Goal: Task Accomplishment & Management: Use online tool/utility

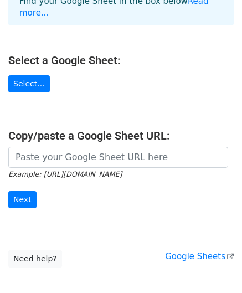
scroll to position [105, 0]
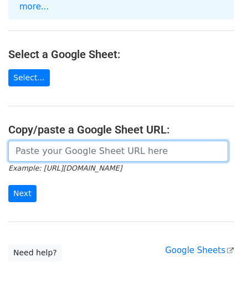
click at [70, 141] on input "url" at bounding box center [118, 151] width 220 height 21
paste input "[URL][DOMAIN_NAME]"
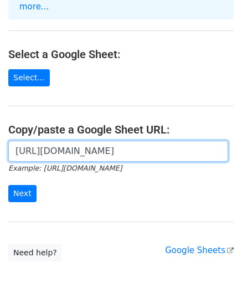
scroll to position [0, 275]
type input "https://docs.google.com/spreadsheets/d/1BkrfoGCcr3Clg8SdX_gTBLOMqfBDsWcRRJRh2ZW…"
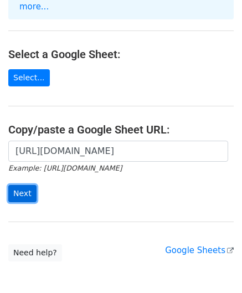
scroll to position [0, 0]
click at [24, 185] on input "Next" at bounding box center [22, 193] width 28 height 17
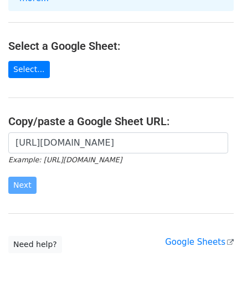
scroll to position [114, 0]
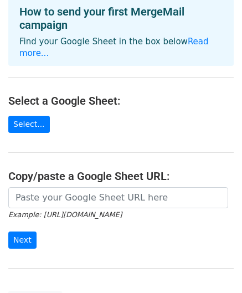
scroll to position [133, 0]
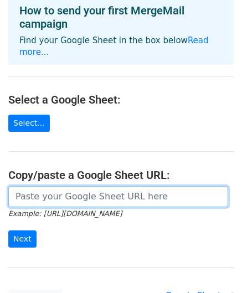
click at [75, 186] on input "url" at bounding box center [118, 196] width 220 height 21
paste input "[URL][DOMAIN_NAME]"
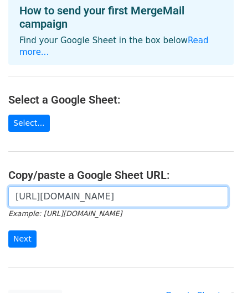
scroll to position [209, 0]
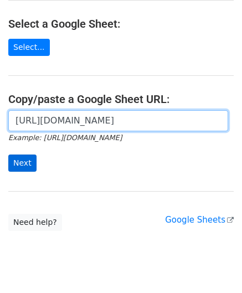
type input "[URL][DOMAIN_NAME]"
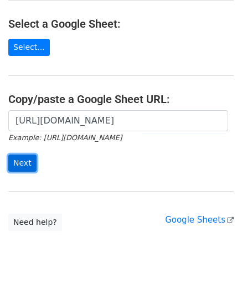
scroll to position [0, 0]
click at [27, 155] on input "Next" at bounding box center [22, 163] width 28 height 17
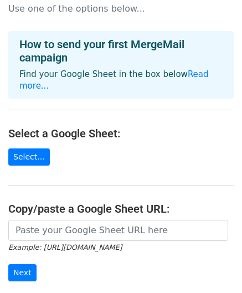
scroll to position [113, 0]
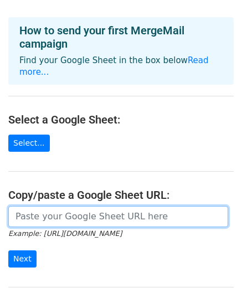
click at [49, 206] on input "url" at bounding box center [118, 216] width 220 height 21
paste input "[URL][DOMAIN_NAME]"
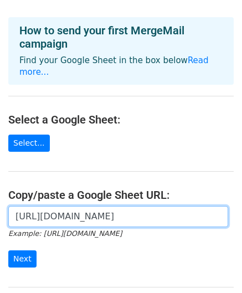
scroll to position [0, 275]
type input "[URL][DOMAIN_NAME]"
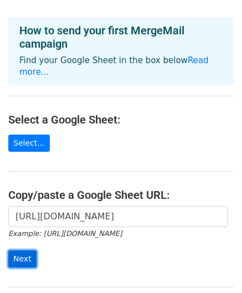
scroll to position [0, 0]
click at [29, 251] on input "Next" at bounding box center [22, 259] width 28 height 17
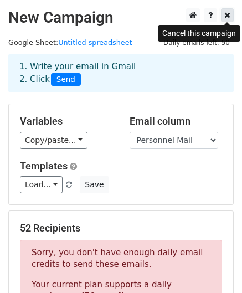
click at [225, 17] on icon at bounding box center [228, 15] width 6 height 8
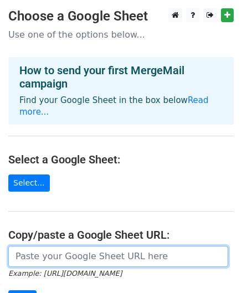
click at [50, 246] on input "url" at bounding box center [118, 256] width 220 height 21
click at [71, 246] on input "url" at bounding box center [118, 256] width 220 height 21
paste input "https://docs.google.com/spreadsheets/d/1BkrfoGCcr3Clg8SdX_gTBLOMqfBDsWcRRJRh2ZW…"
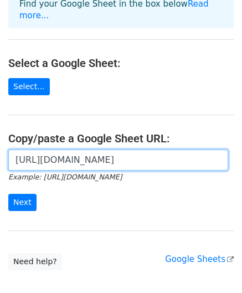
scroll to position [98, 0]
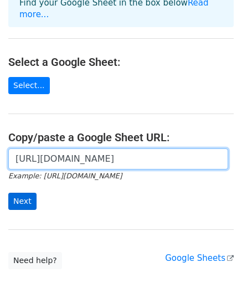
type input "https://docs.google.com/spreadsheets/d/1BkrfoGCcr3Clg8SdX_gTBLOMqfBDsWcRRJRh2ZW…"
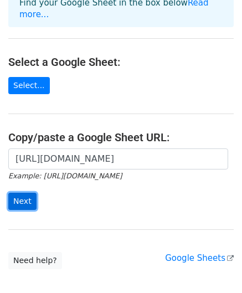
scroll to position [0, 0]
click at [21, 193] on input "Next" at bounding box center [22, 201] width 28 height 17
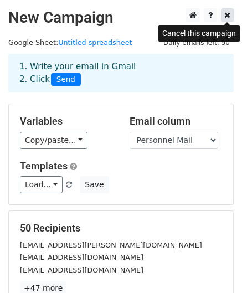
click at [226, 17] on icon at bounding box center [228, 15] width 6 height 8
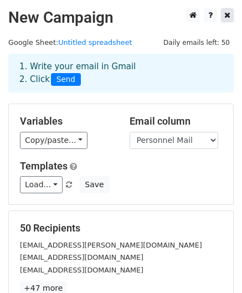
click at [226, 17] on icon at bounding box center [228, 15] width 6 height 8
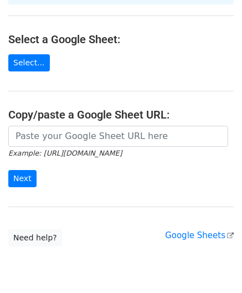
scroll to position [121, 0]
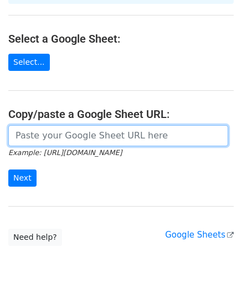
click at [49, 125] on input "url" at bounding box center [118, 135] width 220 height 21
paste input "[URL][DOMAIN_NAME]"
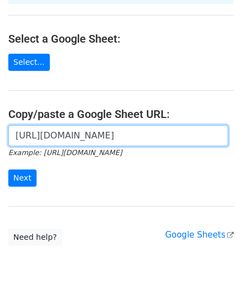
scroll to position [0, 275]
type input "[URL][DOMAIN_NAME]"
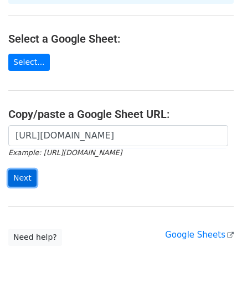
scroll to position [0, 0]
click at [18, 170] on input "Next" at bounding box center [22, 178] width 28 height 17
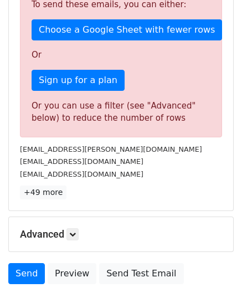
scroll to position [313, 0]
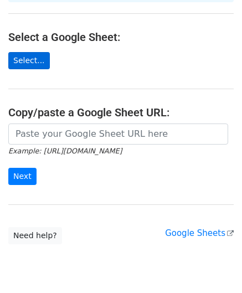
scroll to position [124, 0]
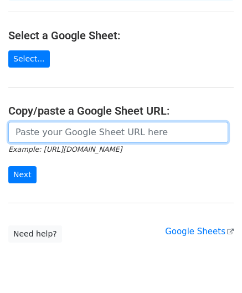
click at [37, 124] on input "url" at bounding box center [118, 132] width 220 height 21
paste input "https://docs.google.com/spreadsheets/d/1BkrfoGCcr3Clg8SdX_gTBLOMqfBDsWcRRJRh2ZW…"
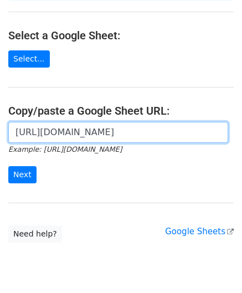
scroll to position [0, 275]
type input "[URL][DOMAIN_NAME]"
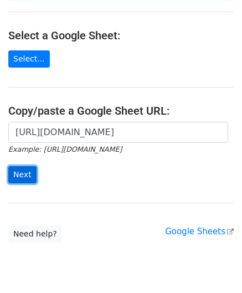
click at [20, 166] on input "Next" at bounding box center [22, 174] width 28 height 17
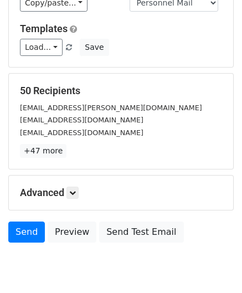
scroll to position [93, 0]
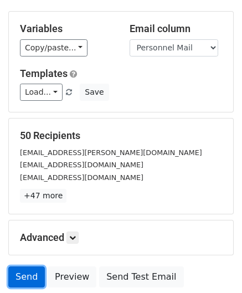
click at [17, 278] on link "Send" at bounding box center [26, 277] width 37 height 21
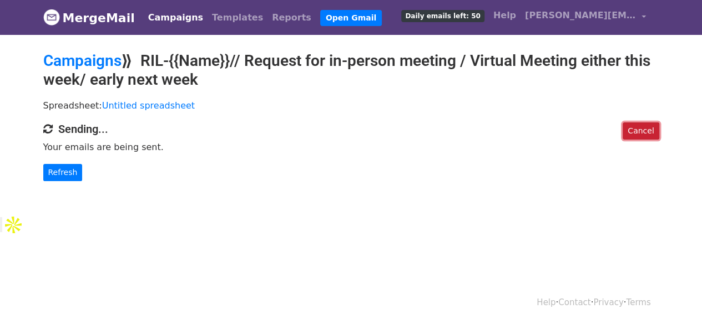
click at [633, 125] on link "Cancel" at bounding box center [640, 131] width 36 height 17
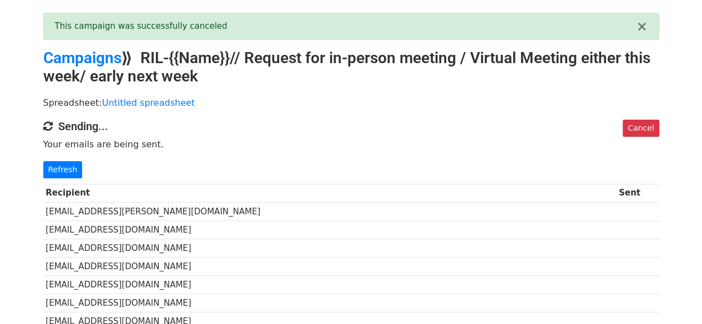
scroll to position [39, 0]
click at [637, 125] on link "Cancel" at bounding box center [640, 127] width 36 height 17
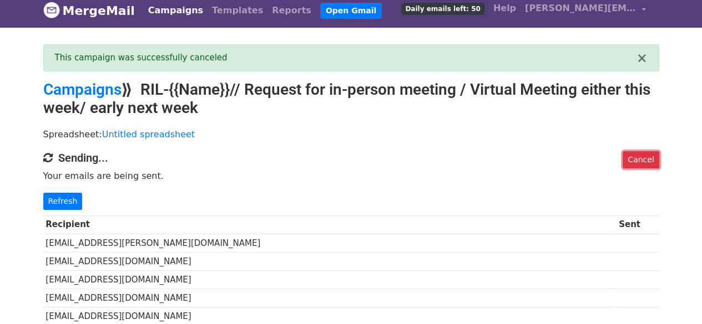
scroll to position [7, 0]
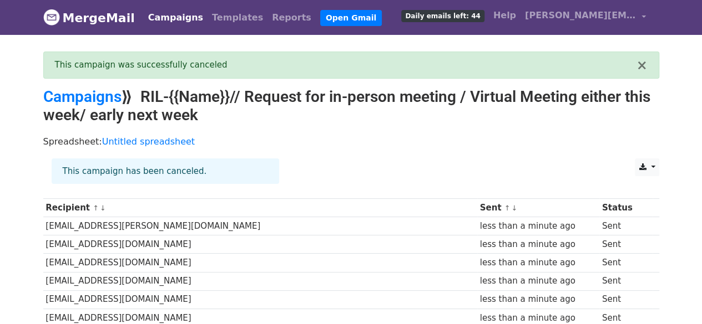
scroll to position [82, 0]
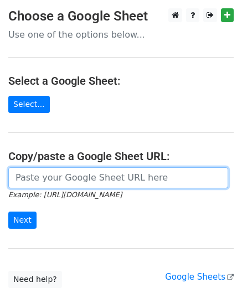
click at [50, 175] on input "url" at bounding box center [118, 177] width 220 height 21
paste input "RIL-{{Name}}// Request for in-person meeting / Virtual Meeting either this week…"
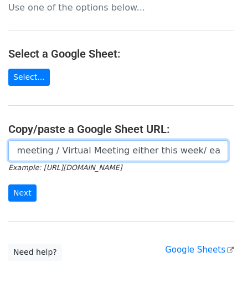
scroll to position [28, 0]
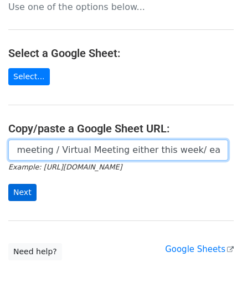
type input "RIL-{{Name}}// Request for in-person meeting / Virtual Meeting either this week…"
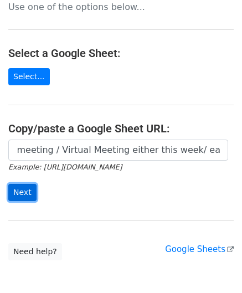
scroll to position [0, 0]
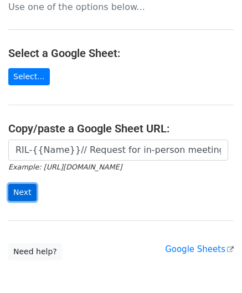
click at [29, 191] on input "Next" at bounding box center [22, 192] width 28 height 17
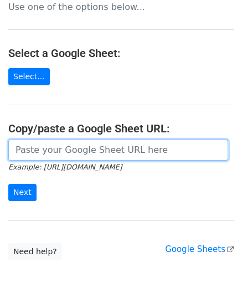
click at [104, 147] on input "url" at bounding box center [118, 150] width 220 height 21
paste input "https://docs.google.com/spreadsheets/d/1BkrfoGCcr3Clg8SdX_gTBLOMqfBDsWcRRJRh2ZW…"
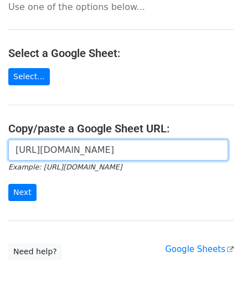
scroll to position [0, 275]
type input "https://docs.google.com/spreadsheets/d/1BkrfoGCcr3Clg8SdX_gTBLOMqfBDsWcRRJRh2ZW…"
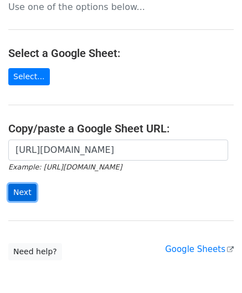
scroll to position [0, 0]
click at [27, 189] on input "Next" at bounding box center [22, 192] width 28 height 17
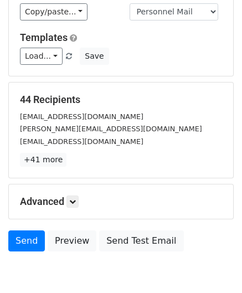
scroll to position [179, 0]
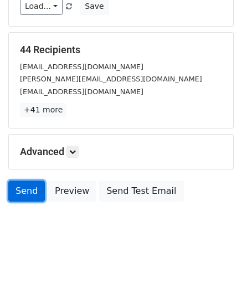
click at [18, 184] on link "Send" at bounding box center [26, 191] width 37 height 21
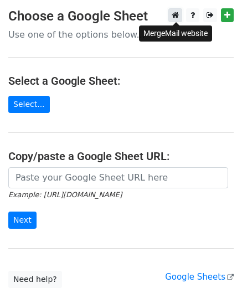
click at [179, 16] on icon at bounding box center [175, 15] width 7 height 8
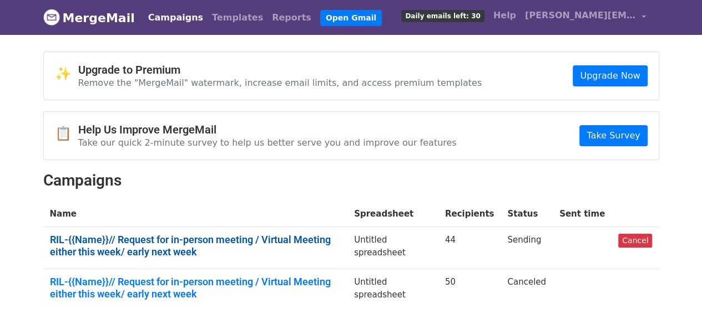
click at [286, 243] on link "RIL-{{Name}}// Request for in-person meeting / Virtual Meeting either this week…" at bounding box center [195, 246] width 291 height 24
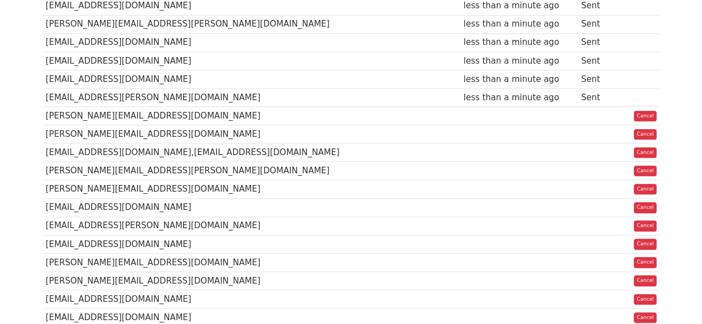
scroll to position [447, 0]
